Goal: Information Seeking & Learning: Learn about a topic

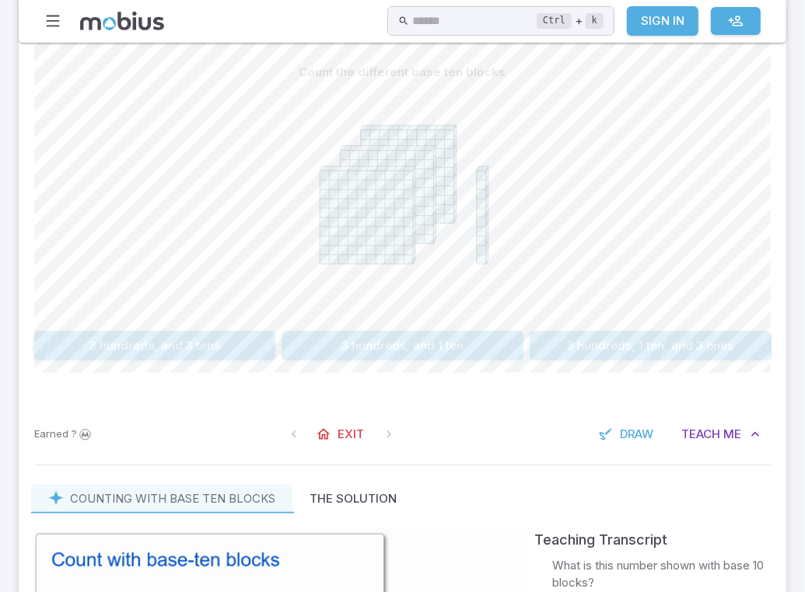
scroll to position [254, 0]
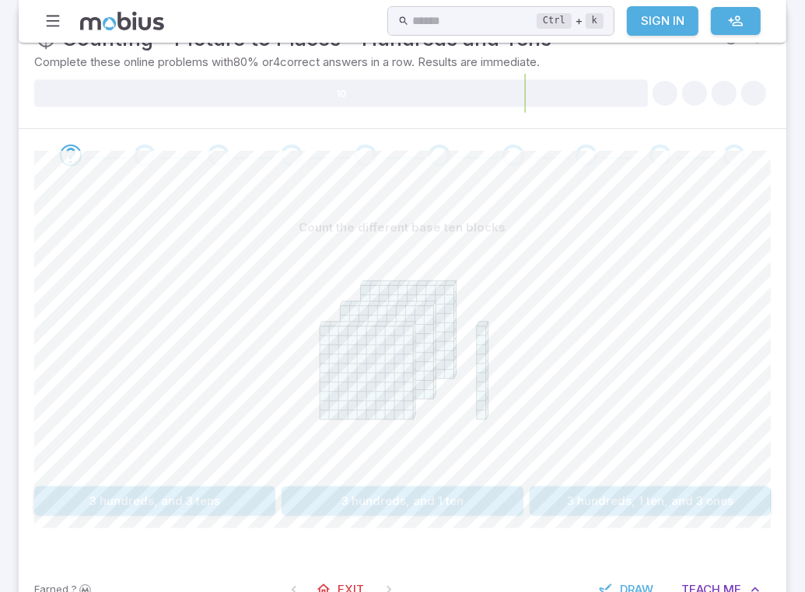
click at [401, 505] on button "3 hundreds, and 1 ten" at bounding box center [401, 502] width 241 height 30
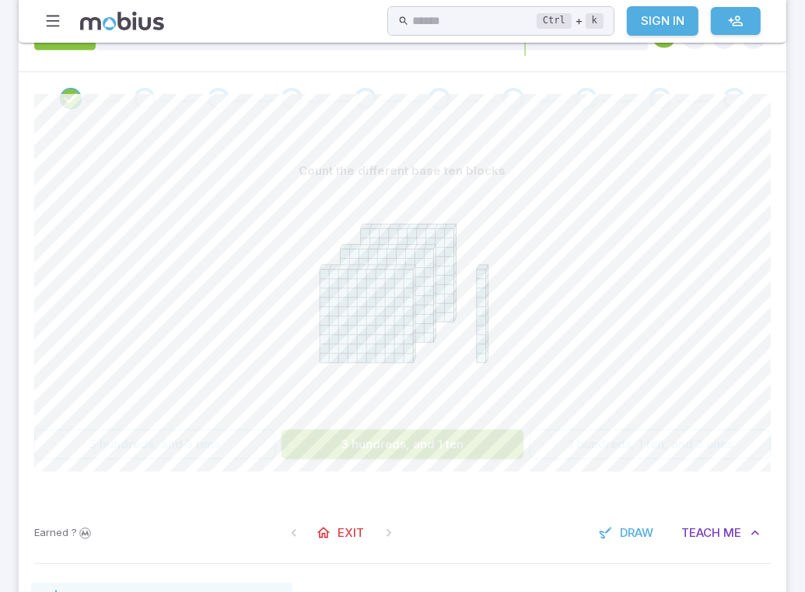
scroll to position [332, 0]
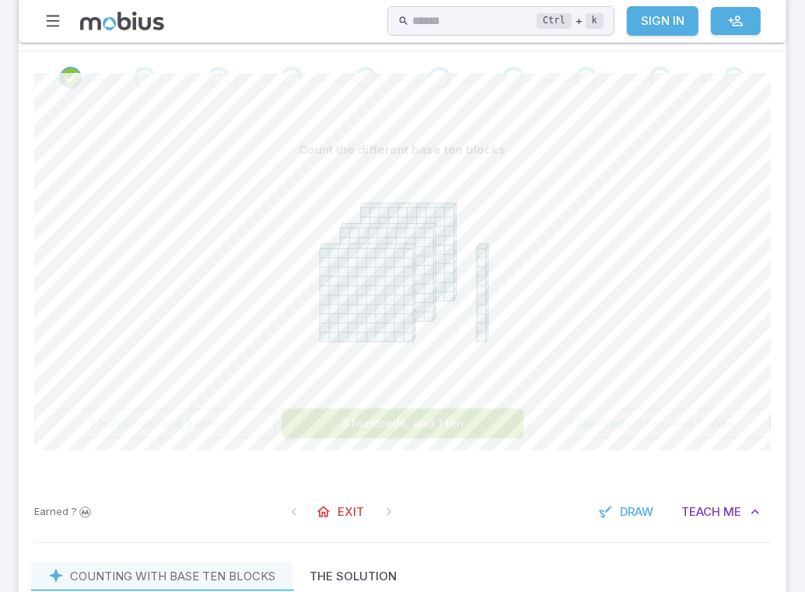
click at [384, 514] on span at bounding box center [389, 512] width 28 height 28
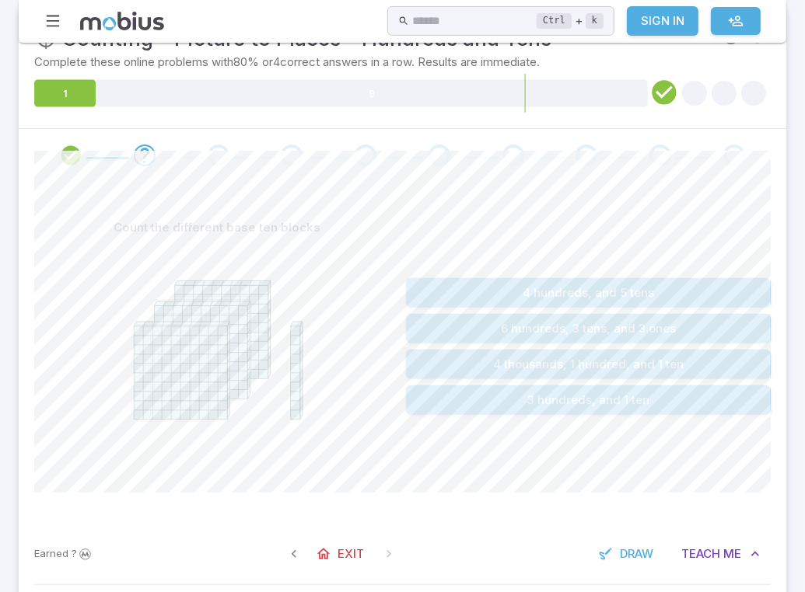
click at [603, 401] on button "3 hundreds, and 1 ten" at bounding box center [588, 401] width 365 height 30
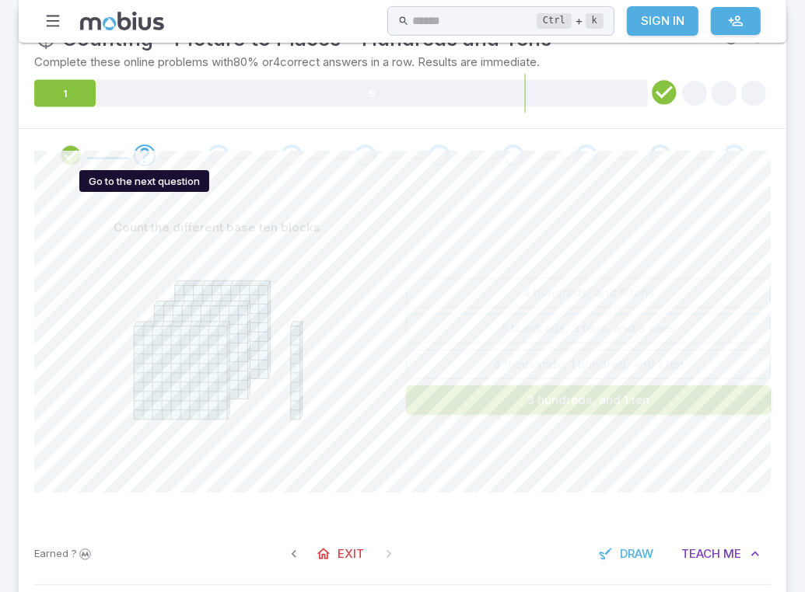
click at [138, 153] on icon "Go to the next question" at bounding box center [144, 155] width 19 height 19
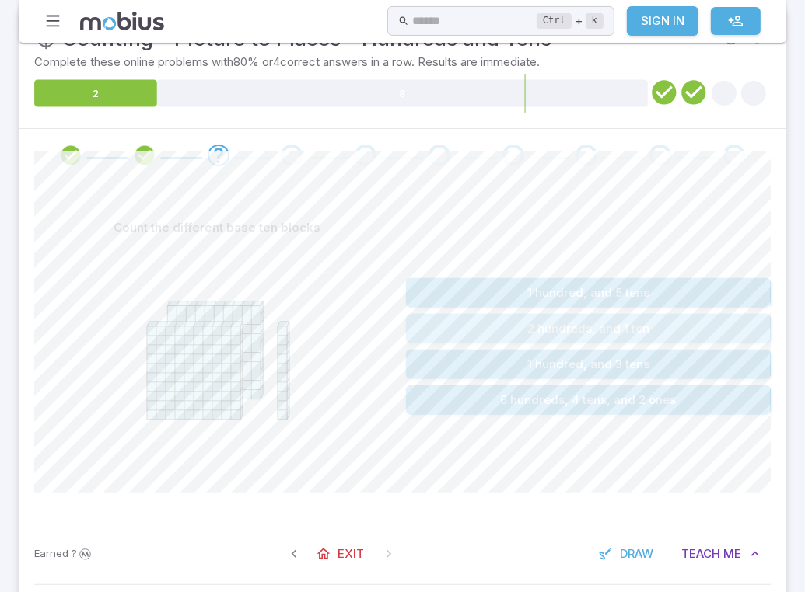
click at [598, 327] on button "2 hundreds, and 1 ten" at bounding box center [588, 329] width 365 height 30
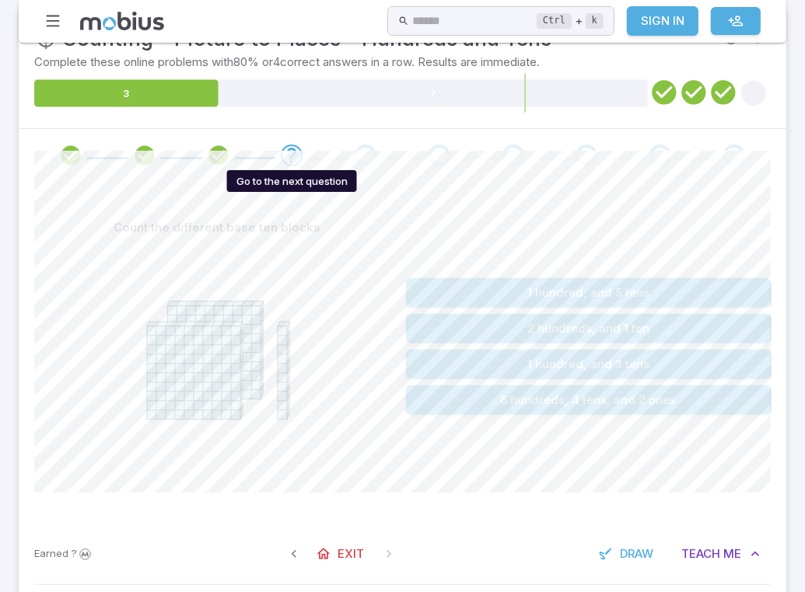
click at [299, 149] on icon "Go to the next question" at bounding box center [291, 155] width 19 height 19
click at [291, 155] on icon "Go to the next question" at bounding box center [291, 155] width 19 height 19
click at [575, 330] on button "2 hundreds, and 1 ten" at bounding box center [588, 329] width 365 height 30
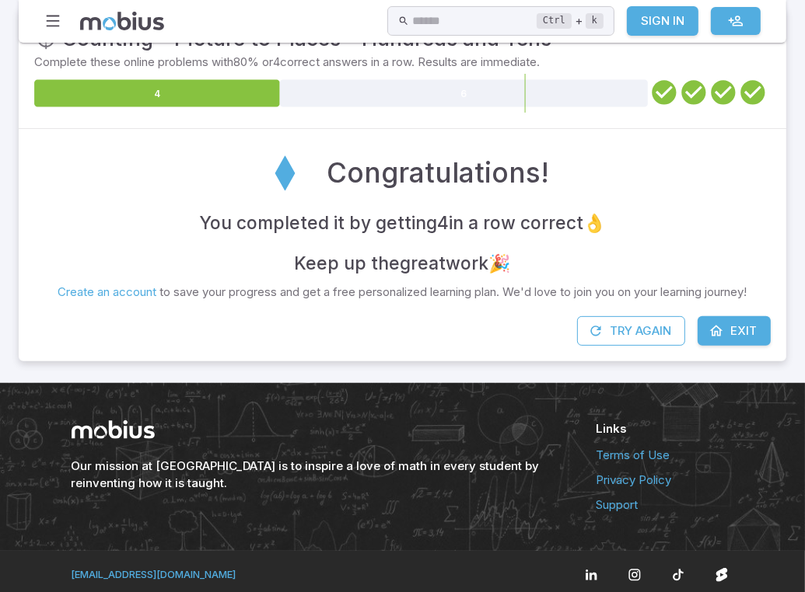
drag, startPoint x: 739, startPoint y: 323, endPoint x: 716, endPoint y: 311, distance: 25.8
click at [738, 324] on span "Exit" at bounding box center [743, 331] width 26 height 17
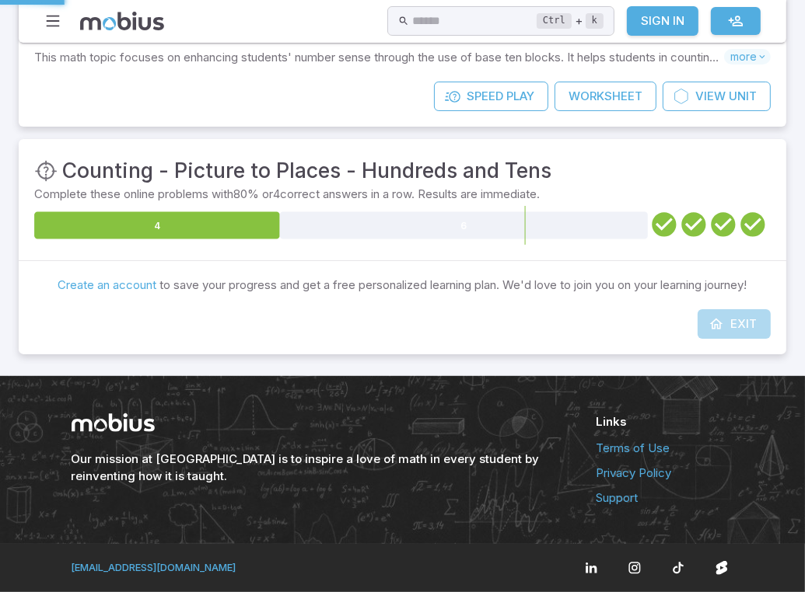
scroll to position [121, 0]
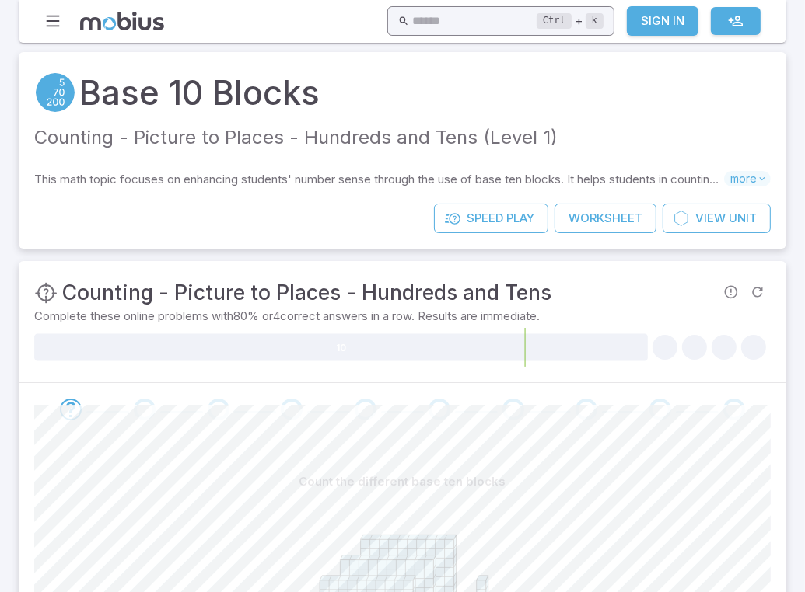
scroll to position [121, 0]
